Goal: Information Seeking & Learning: Learn about a topic

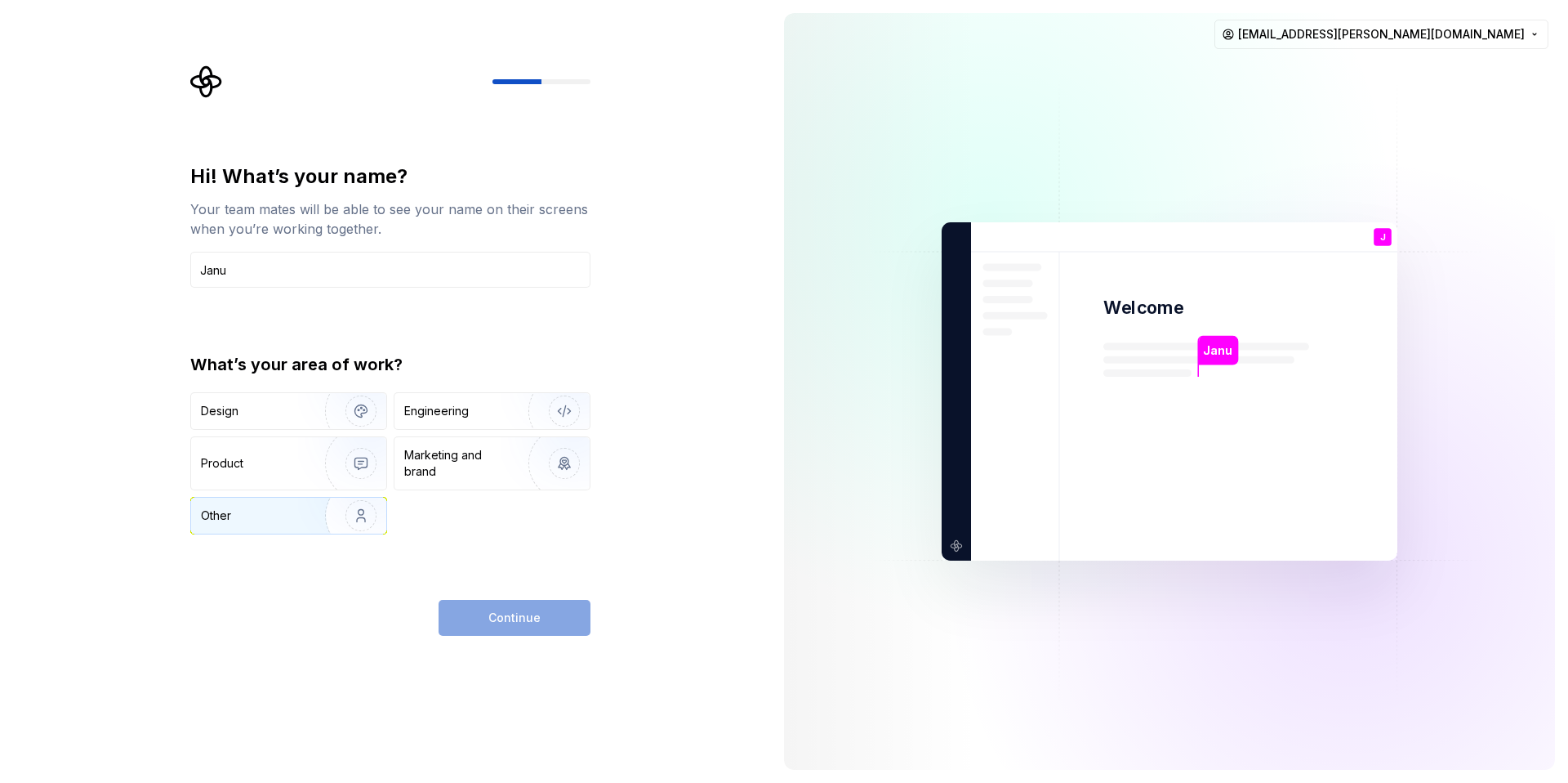
type input "Janu"
click at [277, 512] on div "Other" at bounding box center [249, 516] width 96 height 17
click at [492, 623] on span "Continue" at bounding box center [514, 618] width 53 height 17
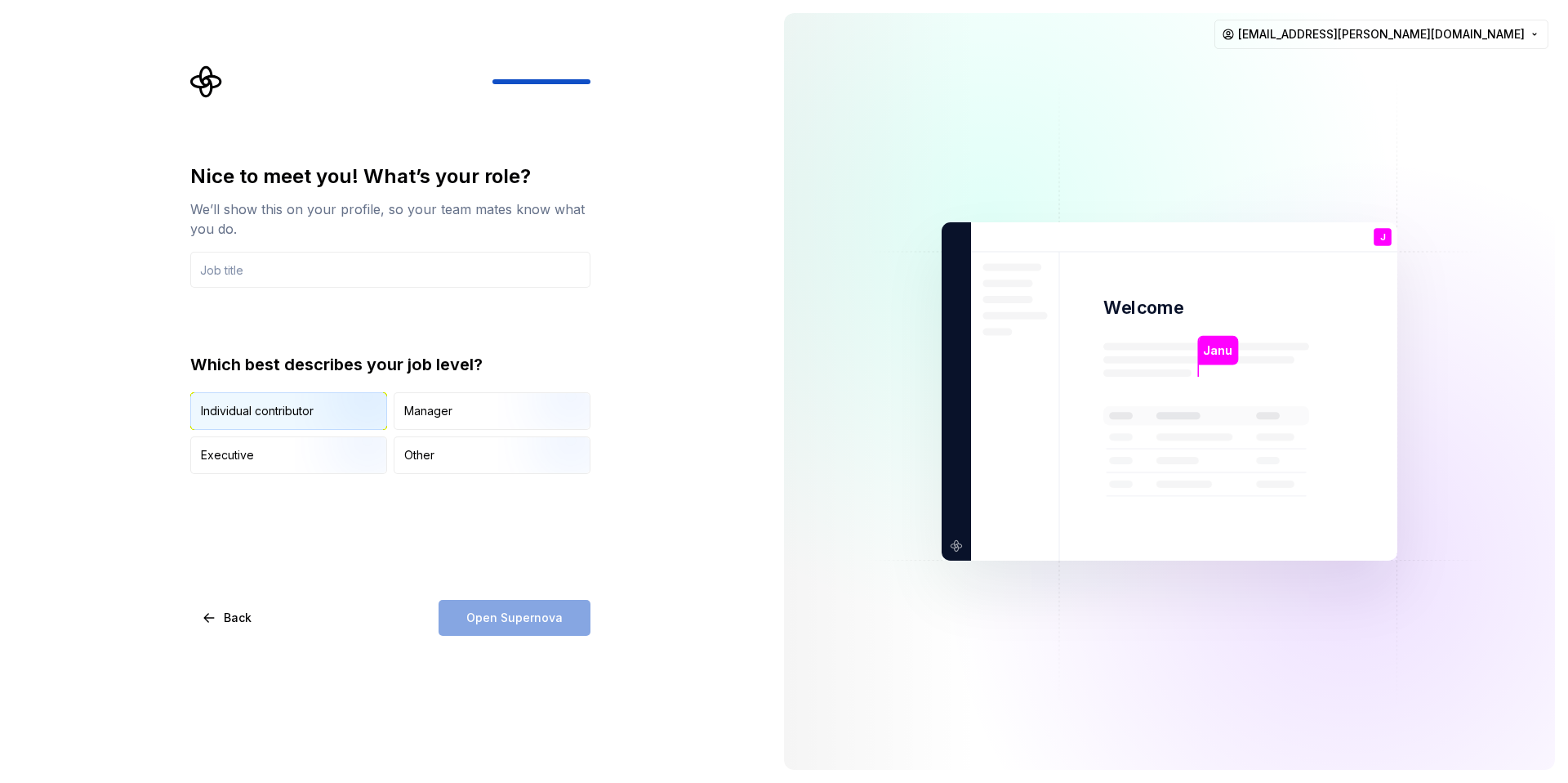
click at [336, 419] on img "button" at bounding box center [347, 431] width 104 height 110
click at [517, 619] on div "Open Supernova" at bounding box center [514, 617] width 152 height 36
click at [300, 413] on img "button" at bounding box center [347, 431] width 104 height 110
click at [346, 276] on input "text" at bounding box center [390, 269] width 400 height 36
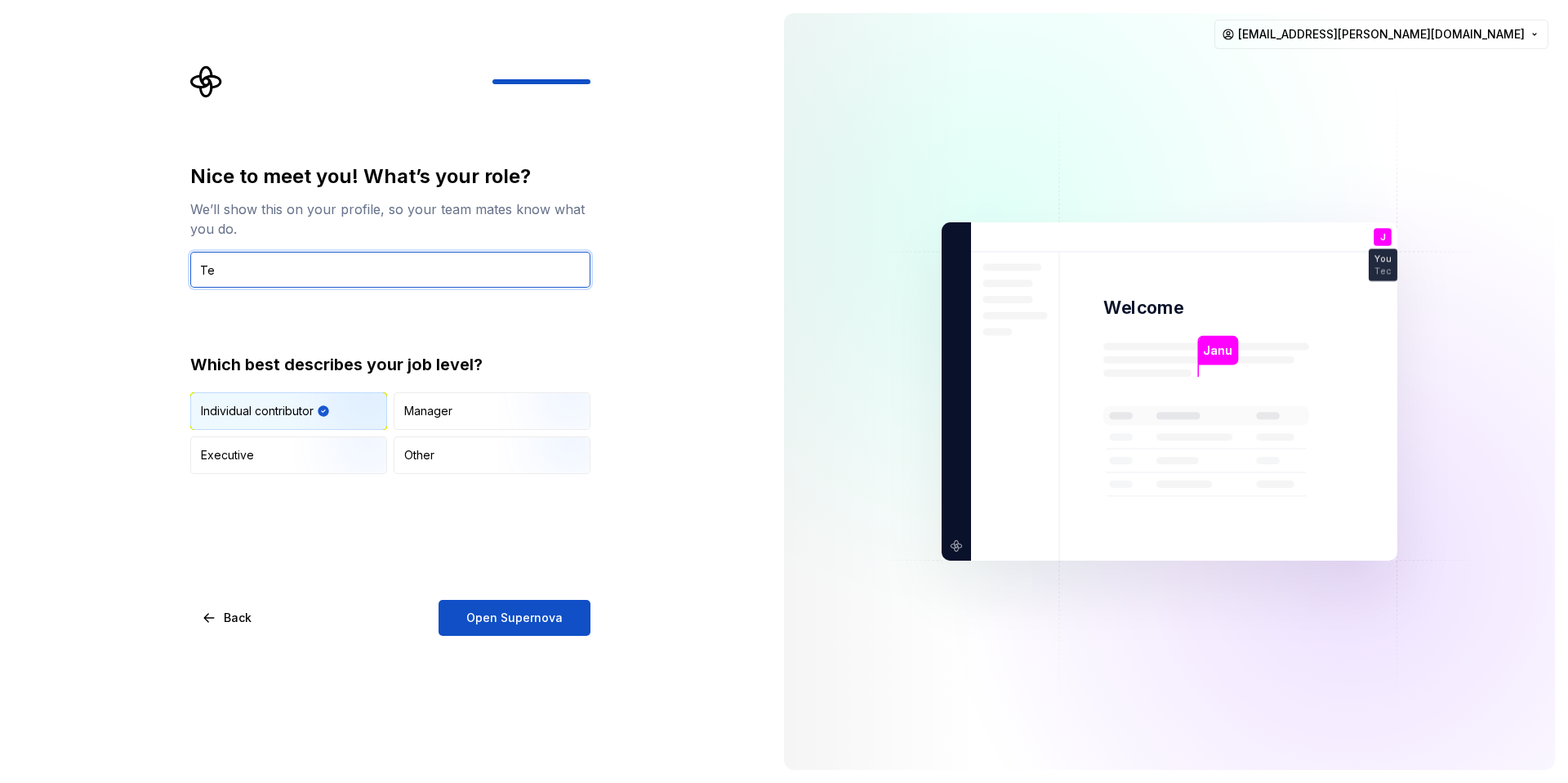
type input "T"
type input "Staff technical writer"
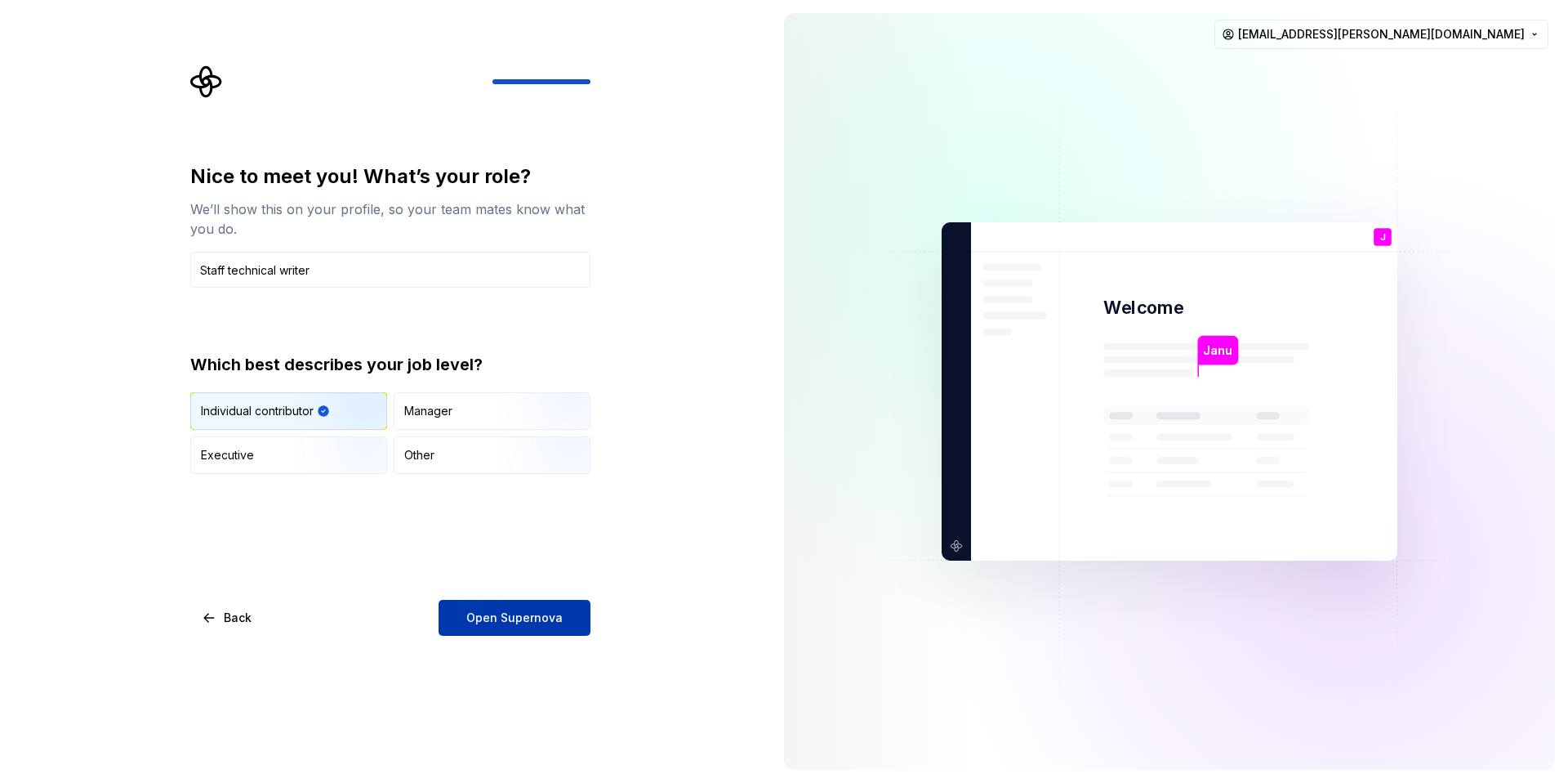
click at [490, 620] on span "Open Supernova" at bounding box center [514, 618] width 97 height 17
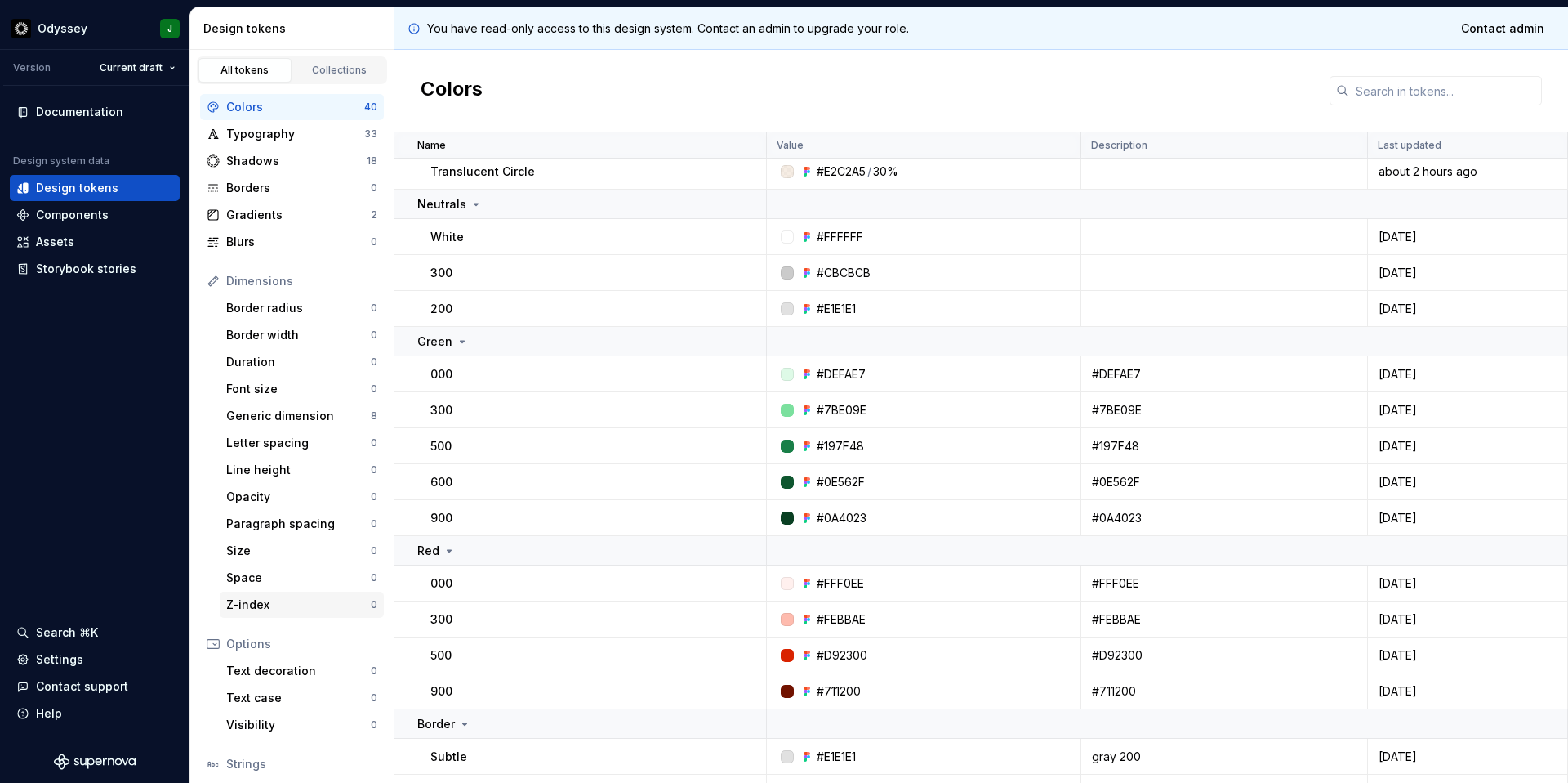
scroll to position [485, 0]
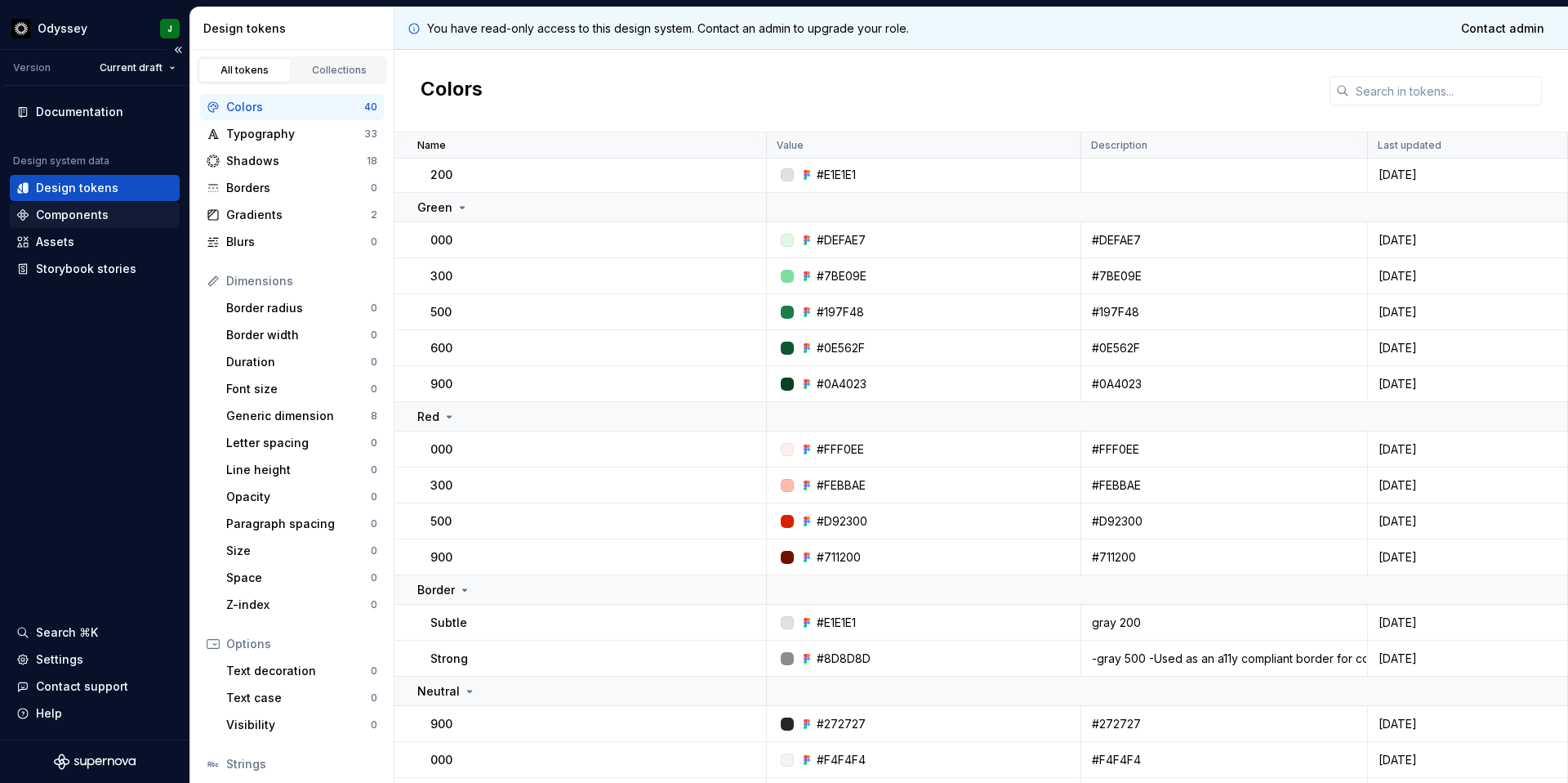
click at [86, 219] on div "Components" at bounding box center [72, 215] width 73 height 17
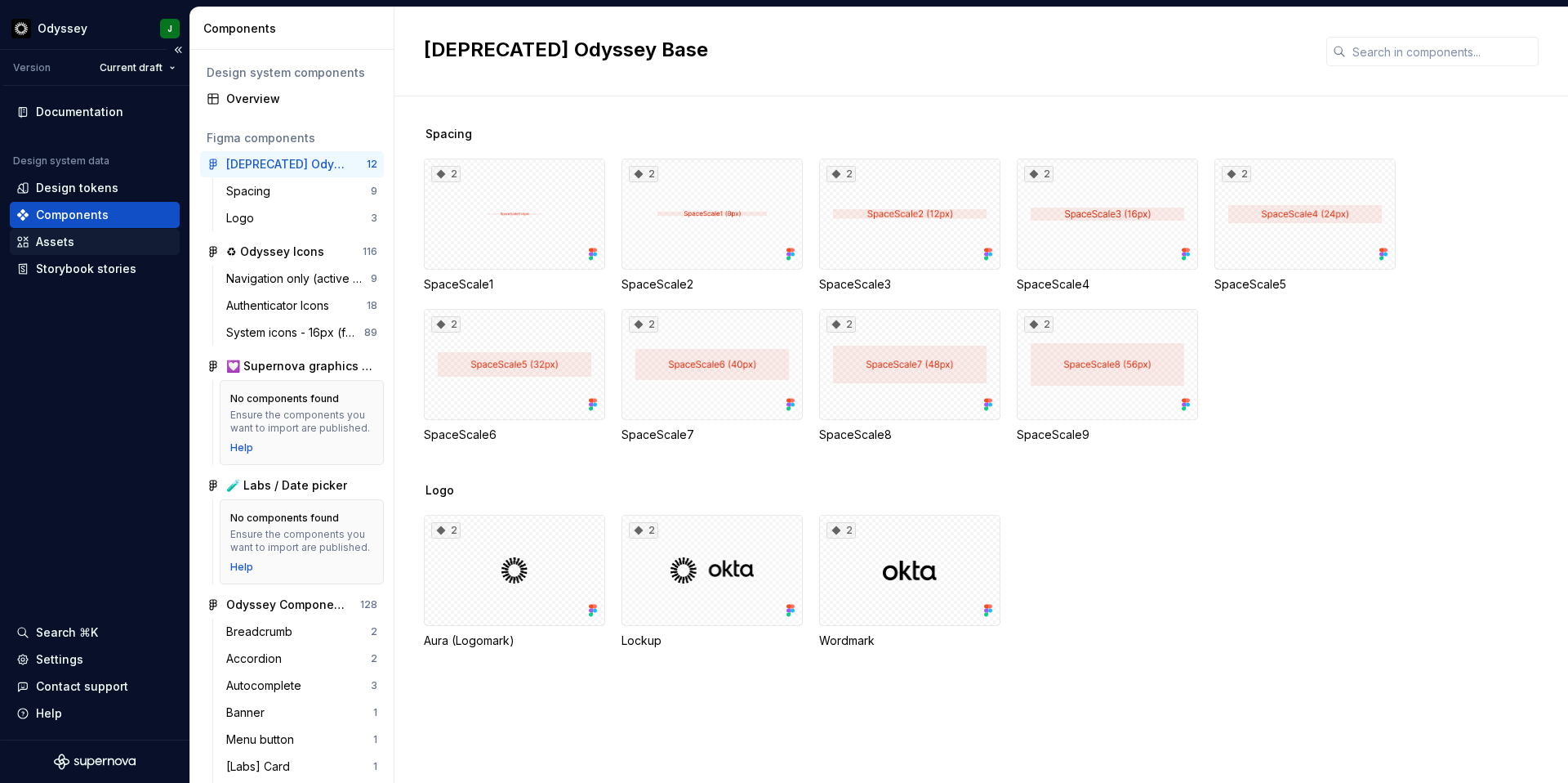
click at [80, 243] on div "Assets" at bounding box center [95, 242] width 157 height 17
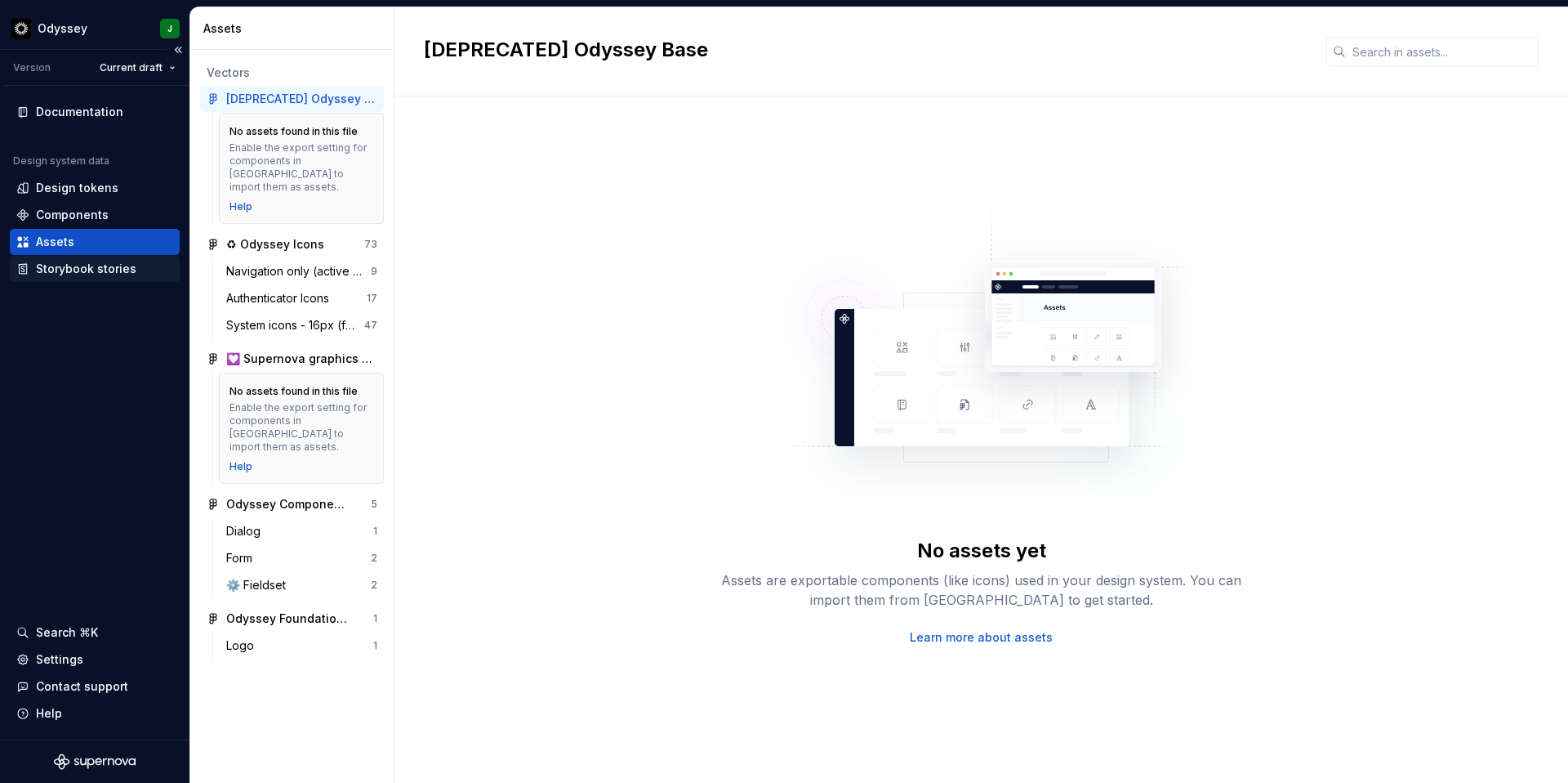
click at [112, 273] on div "Storybook stories" at bounding box center [86, 269] width 100 height 17
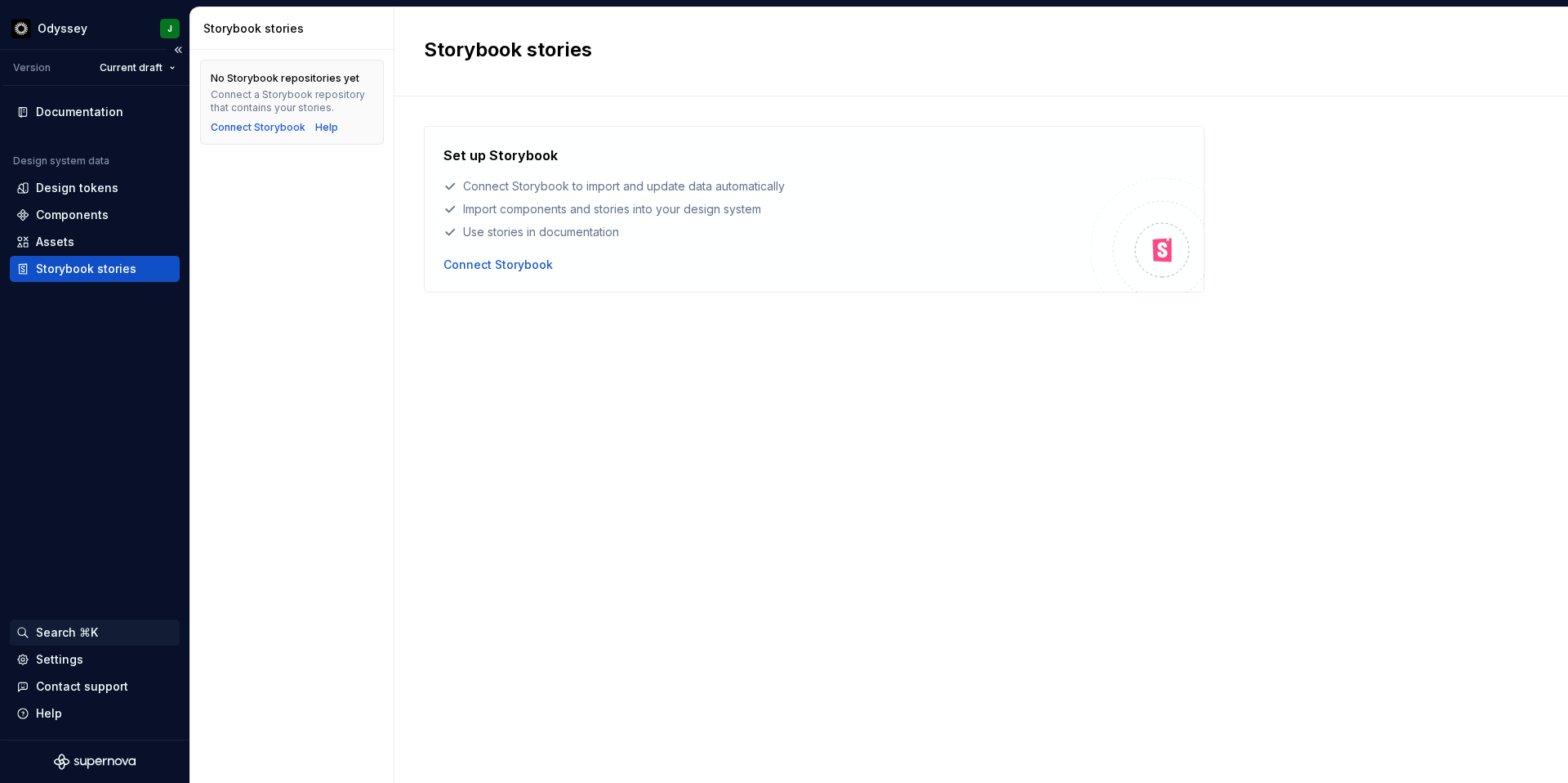
click at [90, 629] on div "Search ⌘K" at bounding box center [66, 633] width 62 height 17
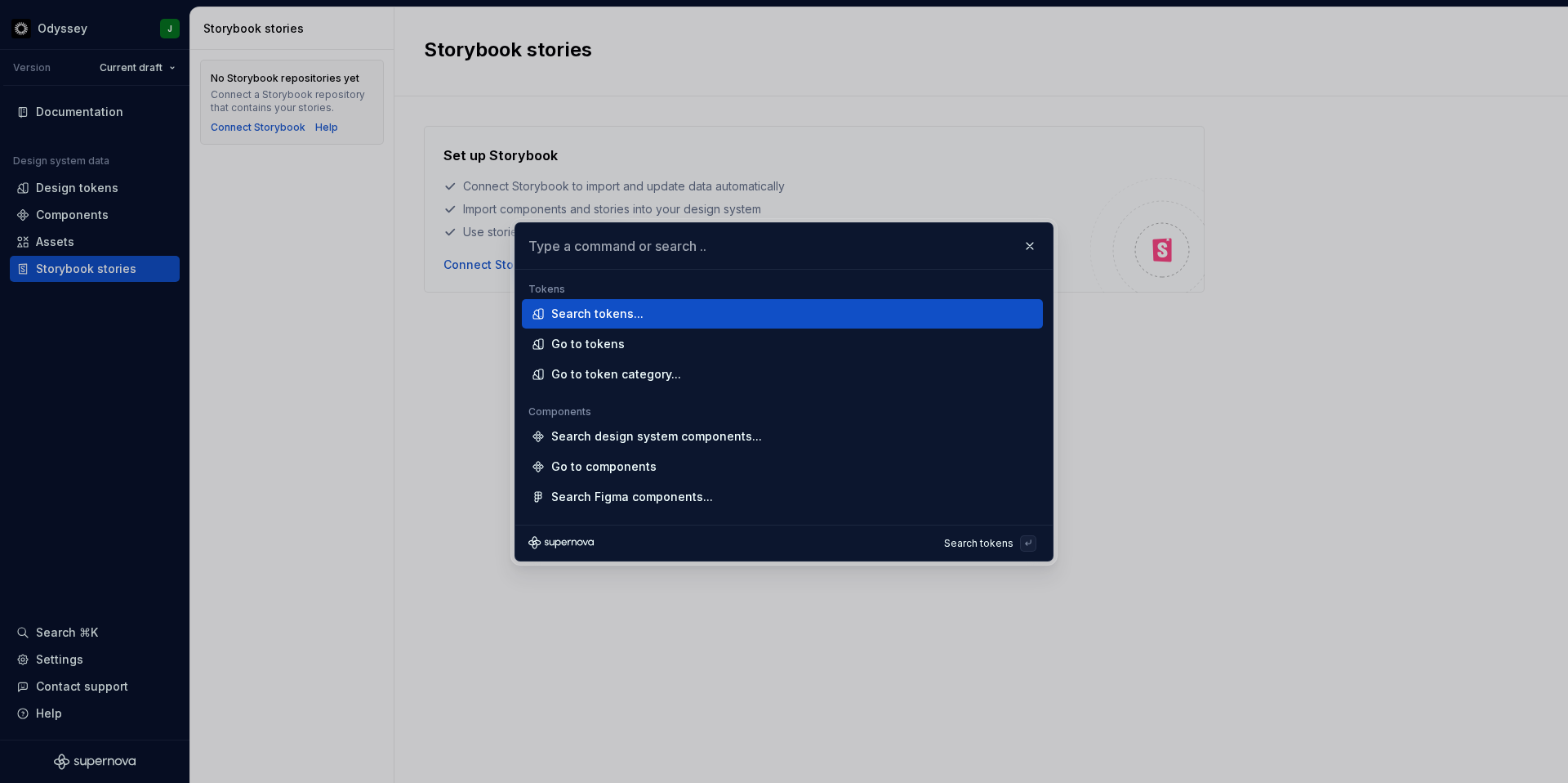
click at [657, 303] on div "Search tokens..." at bounding box center [782, 314] width 521 height 30
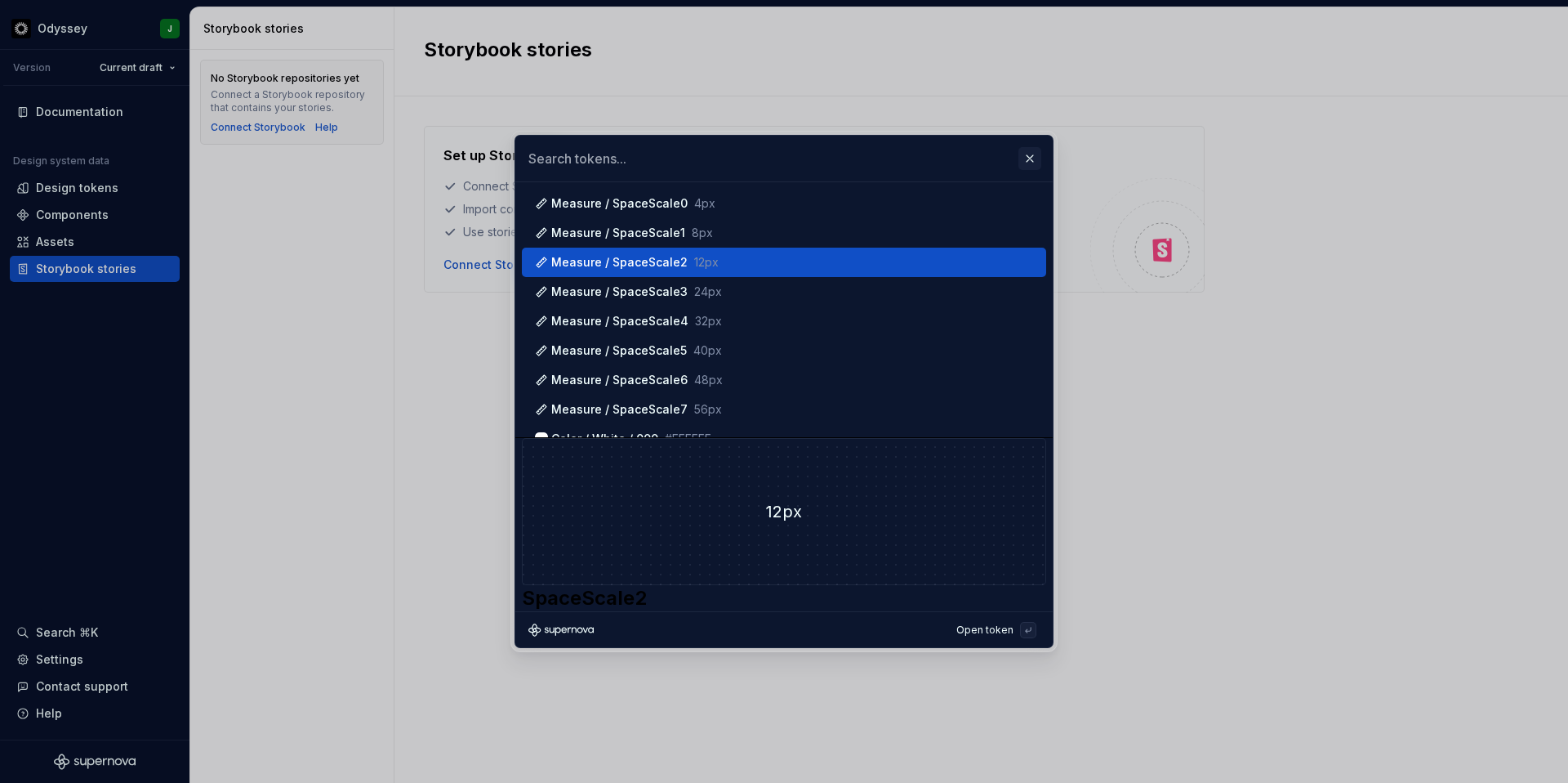
click at [1033, 160] on button "button" at bounding box center [1030, 158] width 23 height 23
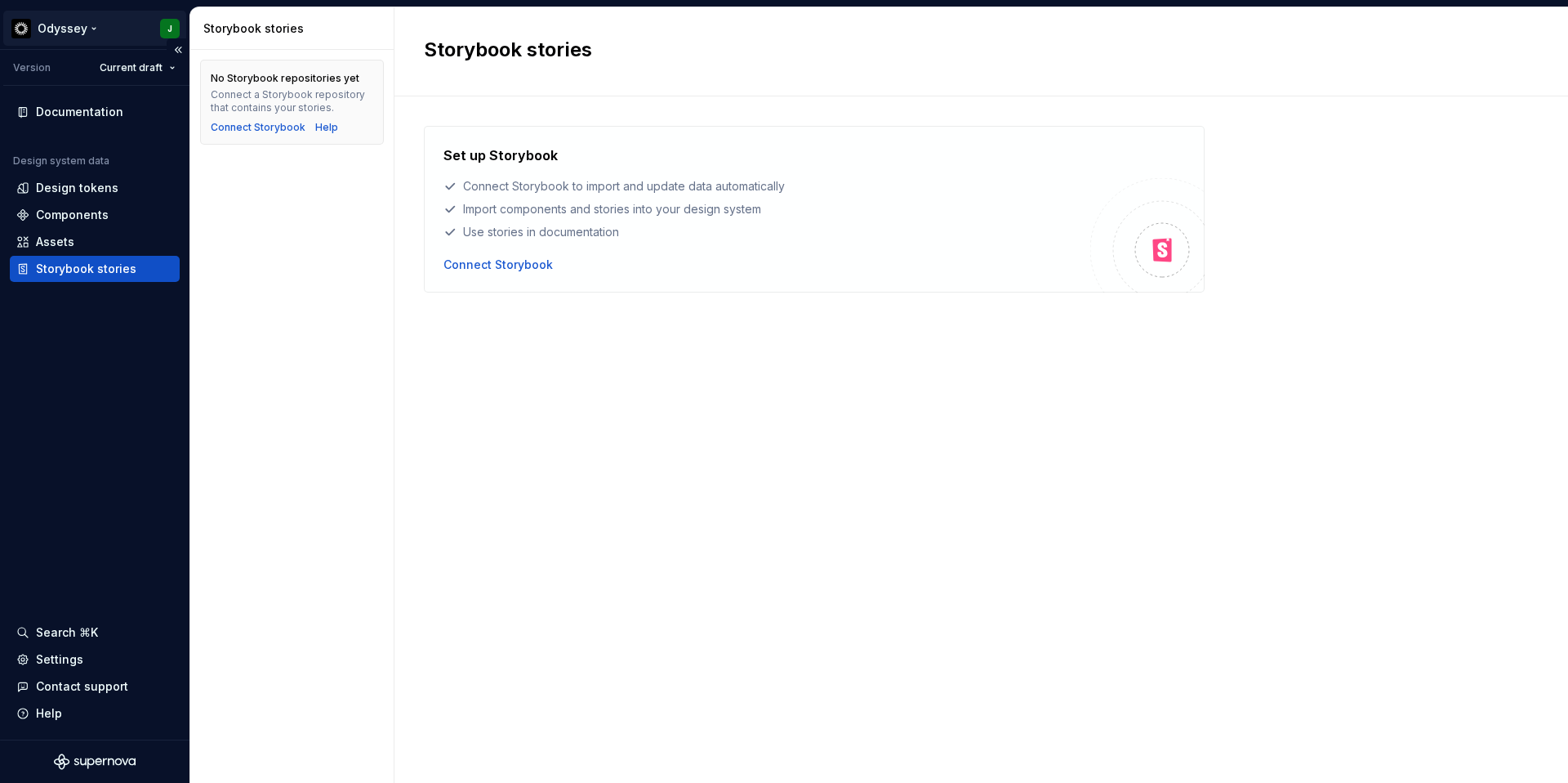
click at [61, 25] on html "Odyssey J Version Current draft Documentation Design system data Design tokens …" at bounding box center [784, 391] width 1568 height 783
